Goal: Use online tool/utility: Utilize a website feature to perform a specific function

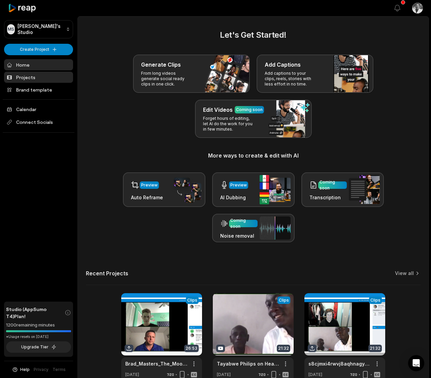
click at [26, 76] on link "Projects" at bounding box center [38, 77] width 69 height 11
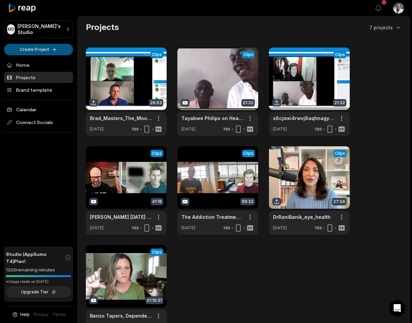
click at [47, 48] on html "MS Mark's Studio Create Project Home Projects Brand template Calendar Connect S…" at bounding box center [206, 161] width 412 height 323
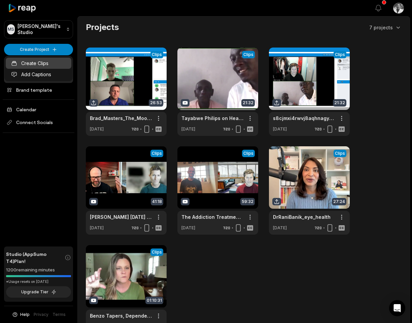
click at [40, 62] on link "Create Clips" at bounding box center [39, 63] width 66 height 11
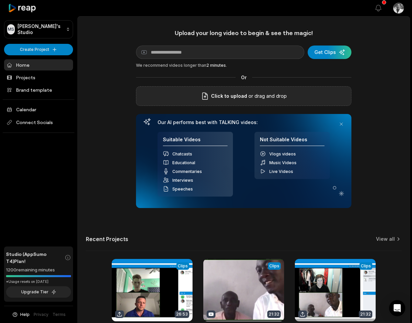
click at [215, 90] on div "Click to upload or drag and drop" at bounding box center [244, 96] width 216 height 20
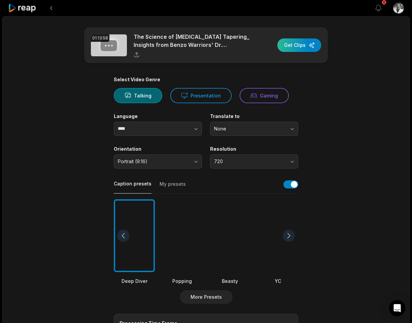
click at [304, 49] on div "button" at bounding box center [300, 44] width 44 height 13
